Goal: Information Seeking & Learning: Learn about a topic

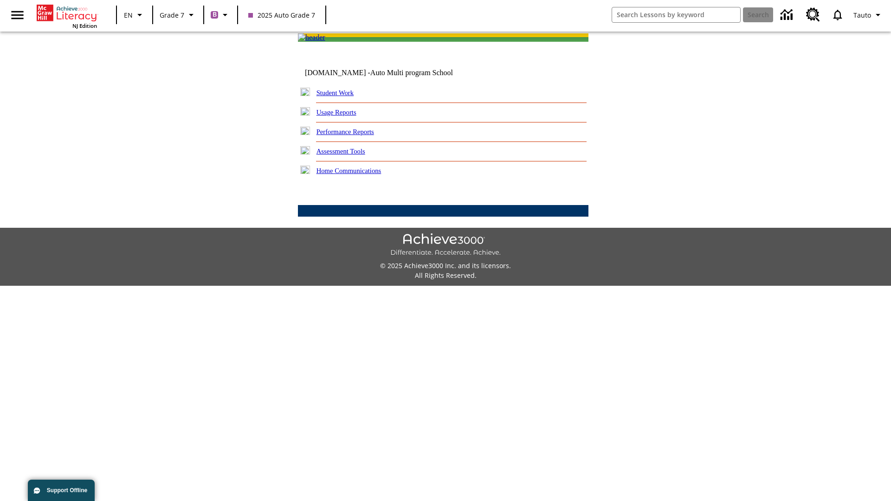
click at [355, 136] on link "Performance Reports" at bounding box center [346, 131] width 58 height 7
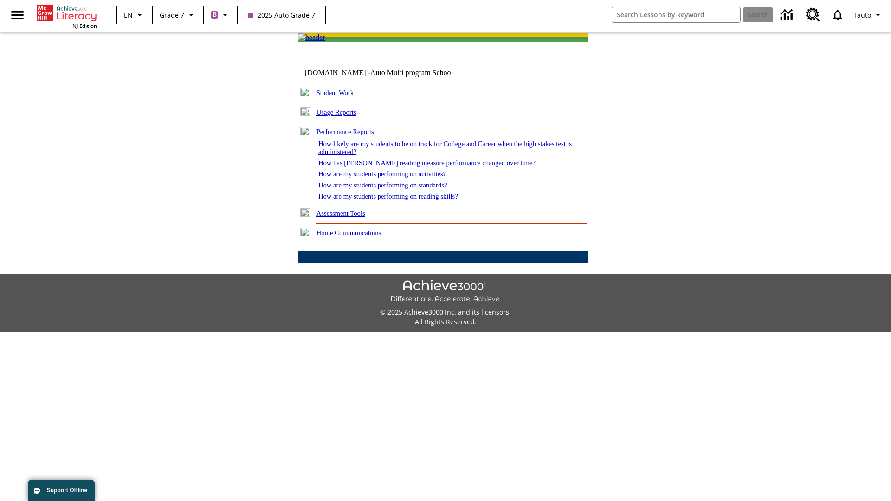
click at [422, 167] on link "How has [PERSON_NAME] reading measure performance changed over time?" at bounding box center [427, 162] width 217 height 7
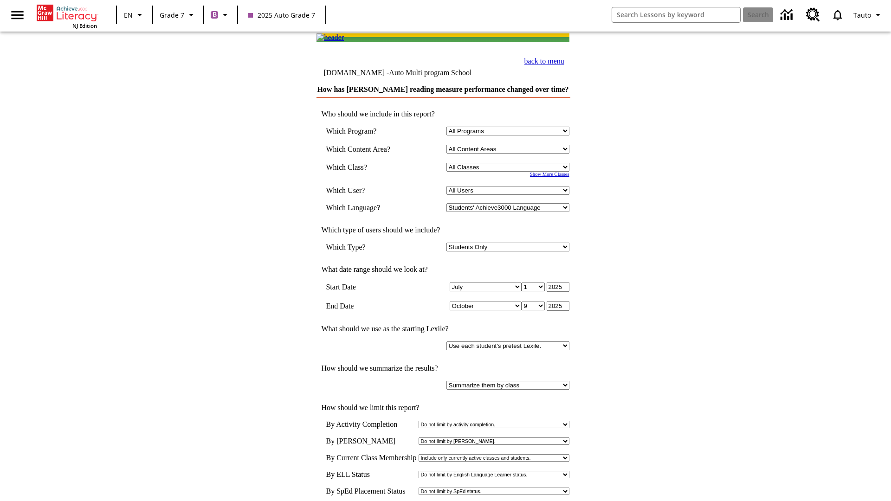
scroll to position [5, 0]
